Goal: Find specific page/section: Find specific page/section

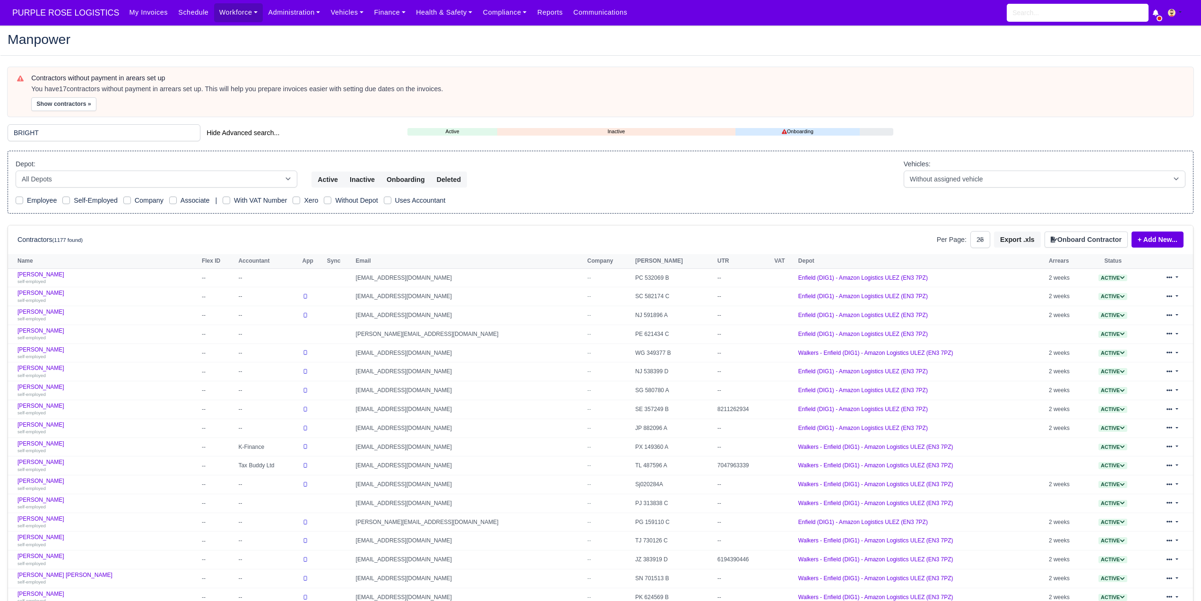
select select "25"
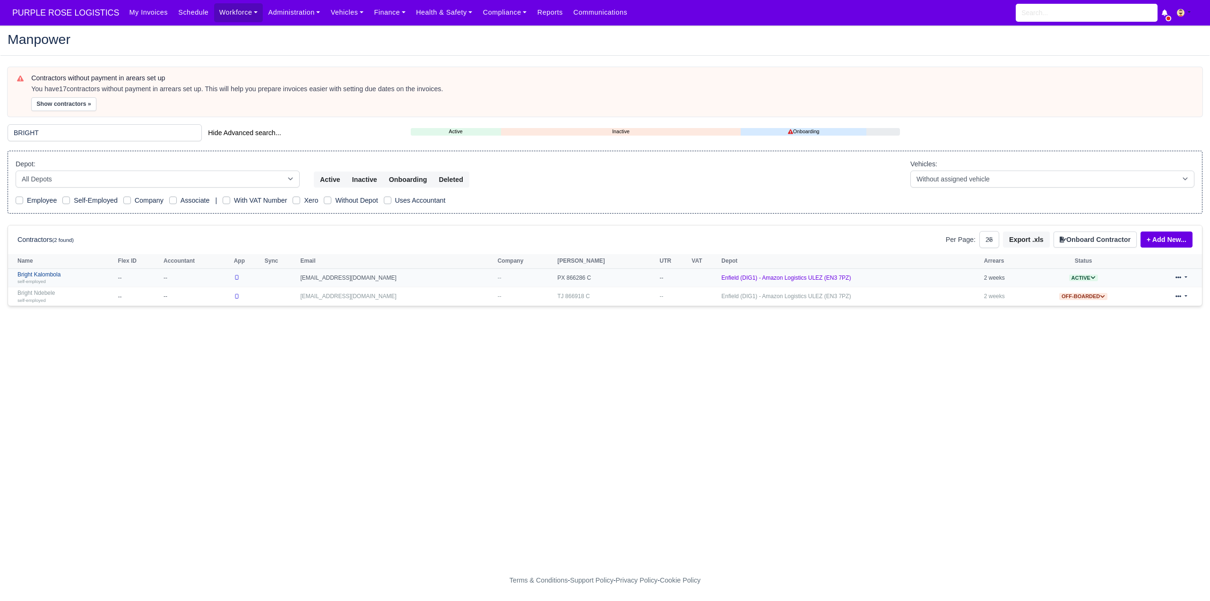
type input "BRIGHT"
click at [74, 278] on div "self-employed" at bounding box center [65, 281] width 96 height 7
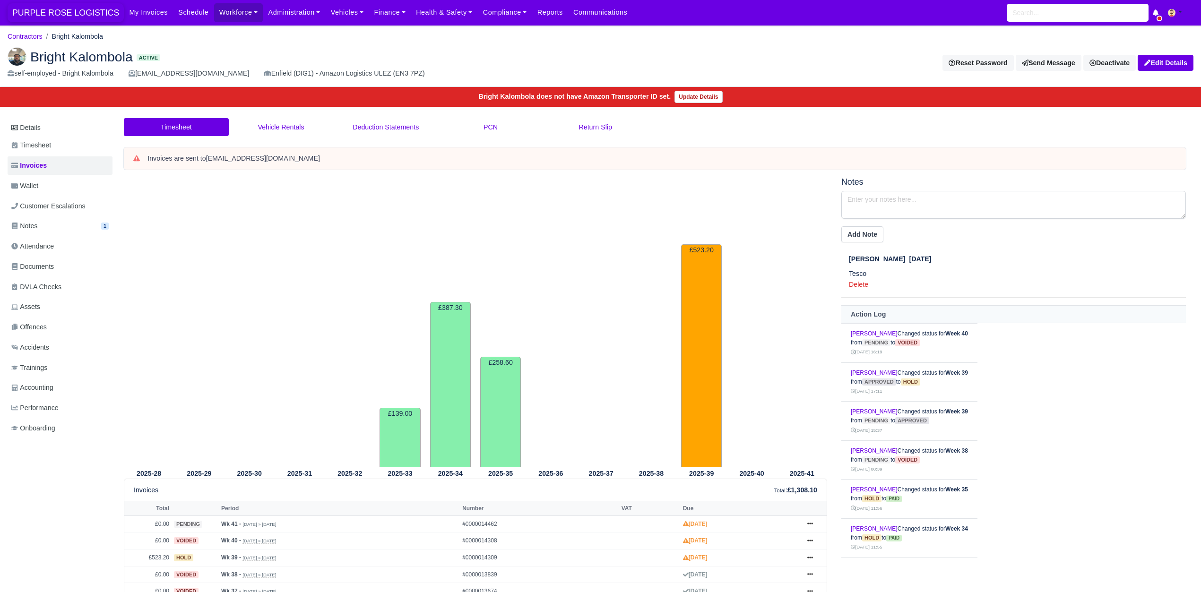
click at [35, 20] on span "PURPLE ROSE LOGISTICS" at bounding box center [66, 12] width 116 height 19
